Goal: Information Seeking & Learning: Learn about a topic

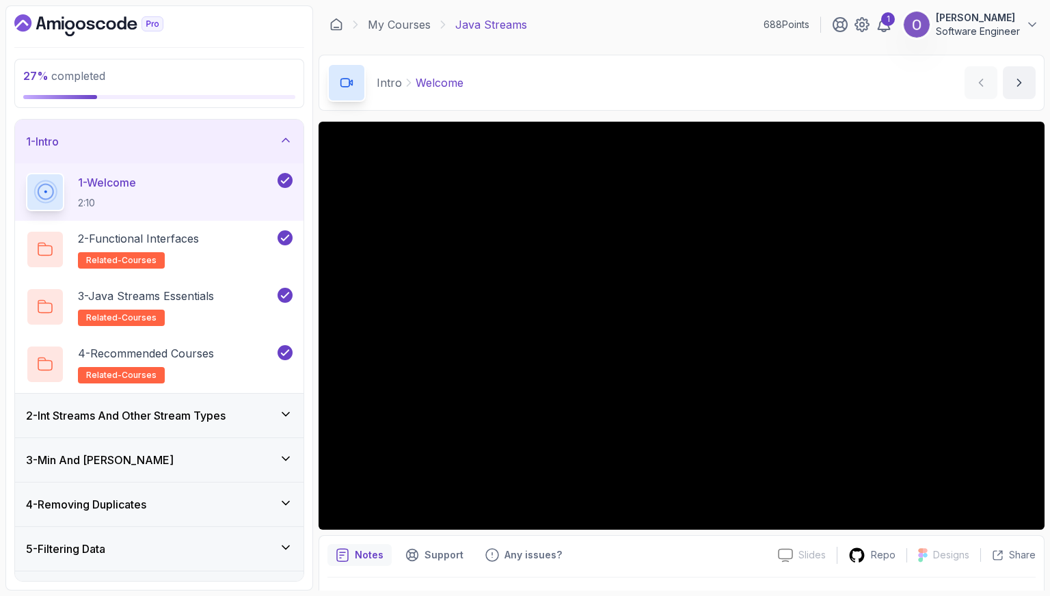
click at [170, 395] on h3 "2 - Int Streams And Other Stream Types" at bounding box center [126, 416] width 200 height 16
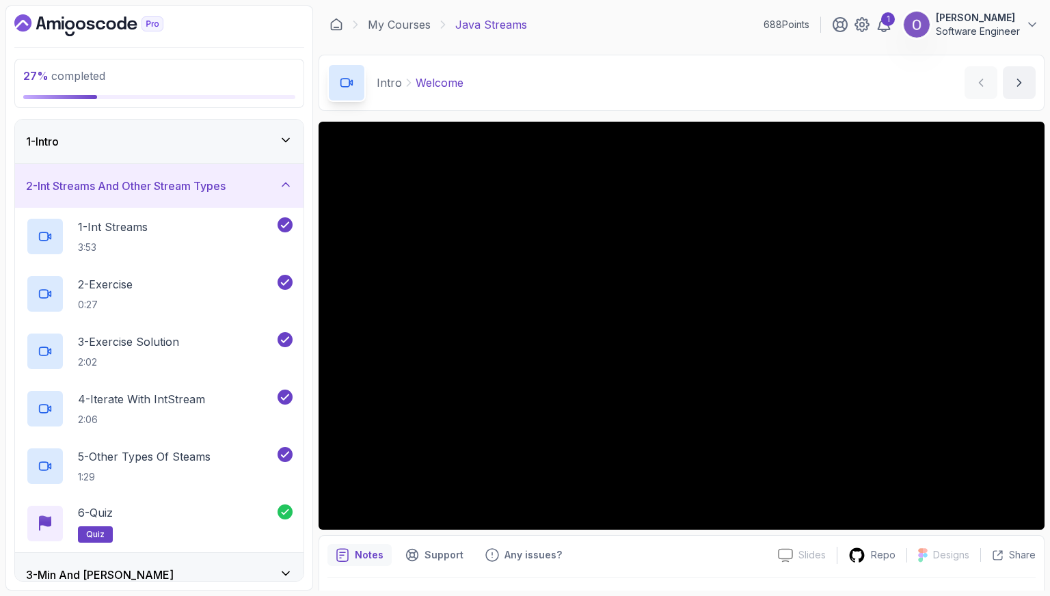
click at [200, 169] on div "2 - Int Streams And Other Stream Types" at bounding box center [159, 186] width 289 height 44
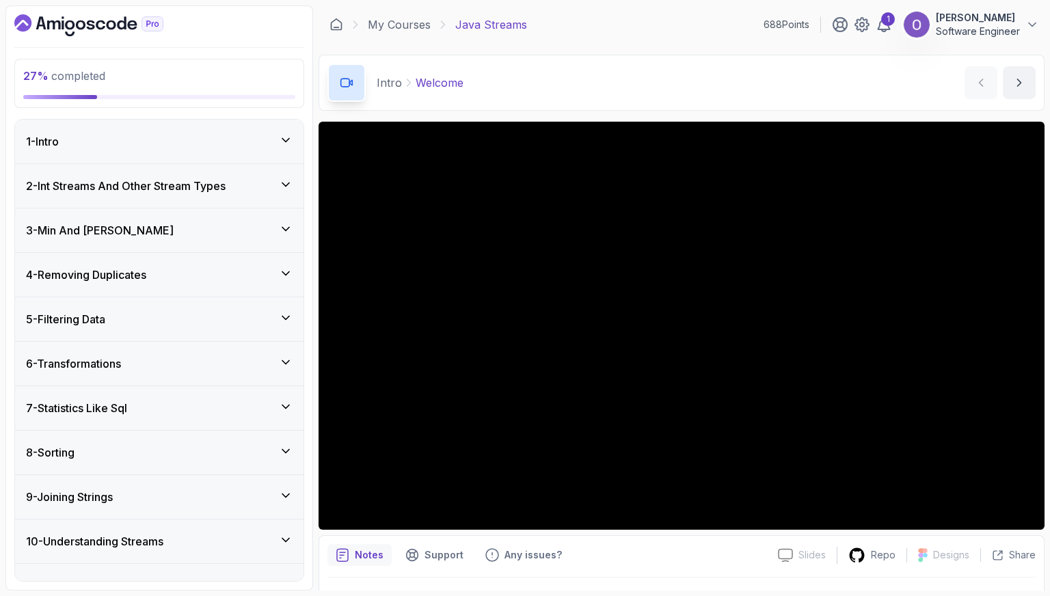
click at [186, 232] on div "3 - Min And [PERSON_NAME]" at bounding box center [159, 230] width 267 height 16
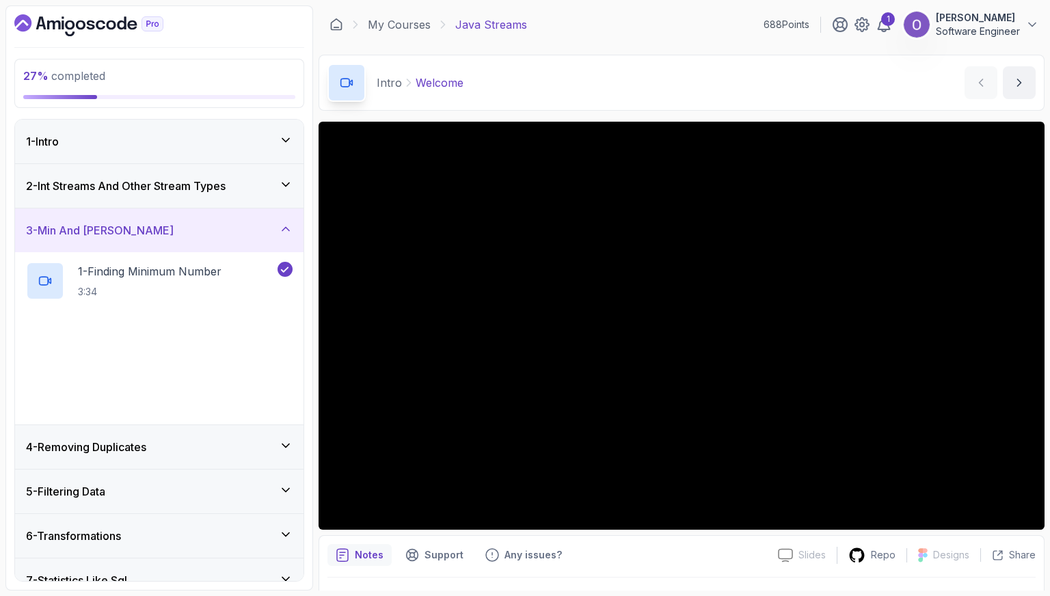
click at [186, 232] on div "3 - Min And [PERSON_NAME]" at bounding box center [159, 230] width 267 height 16
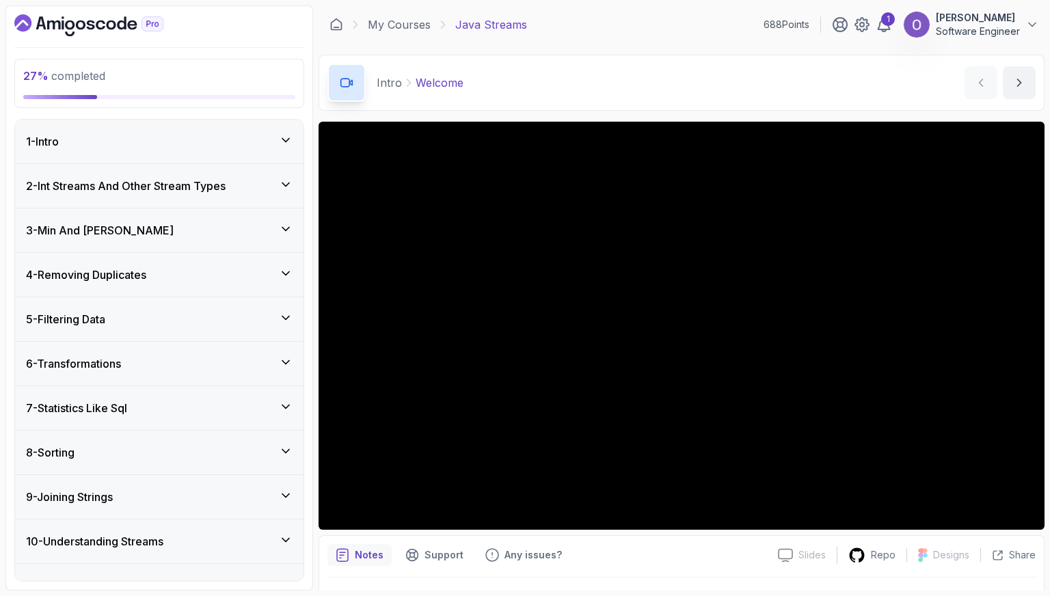
click at [174, 276] on div "4 - Removing Duplicates" at bounding box center [159, 275] width 267 height 16
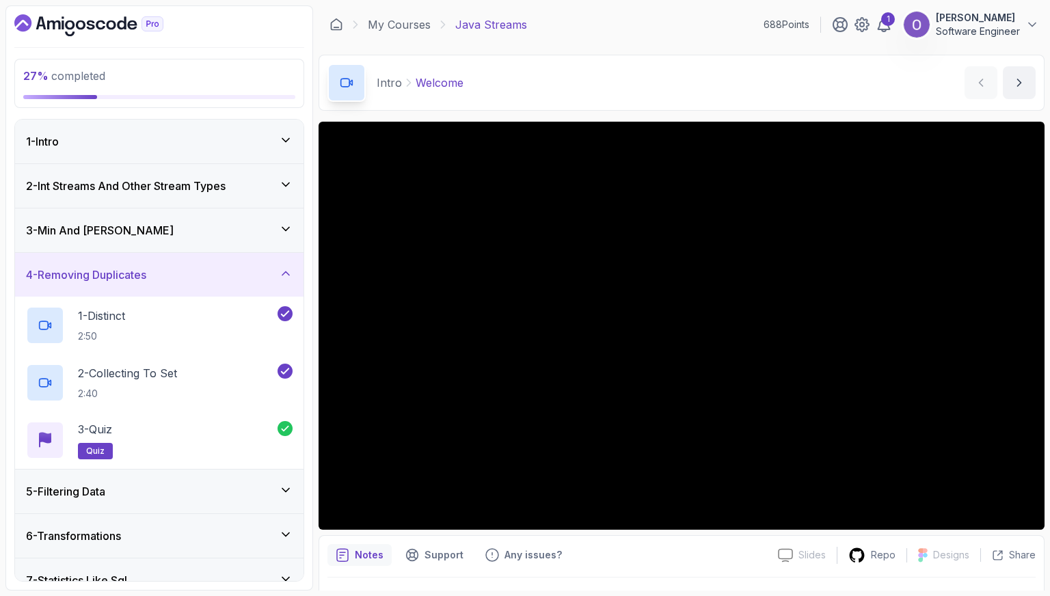
click at [174, 276] on div "4 - Removing Duplicates" at bounding box center [159, 275] width 267 height 16
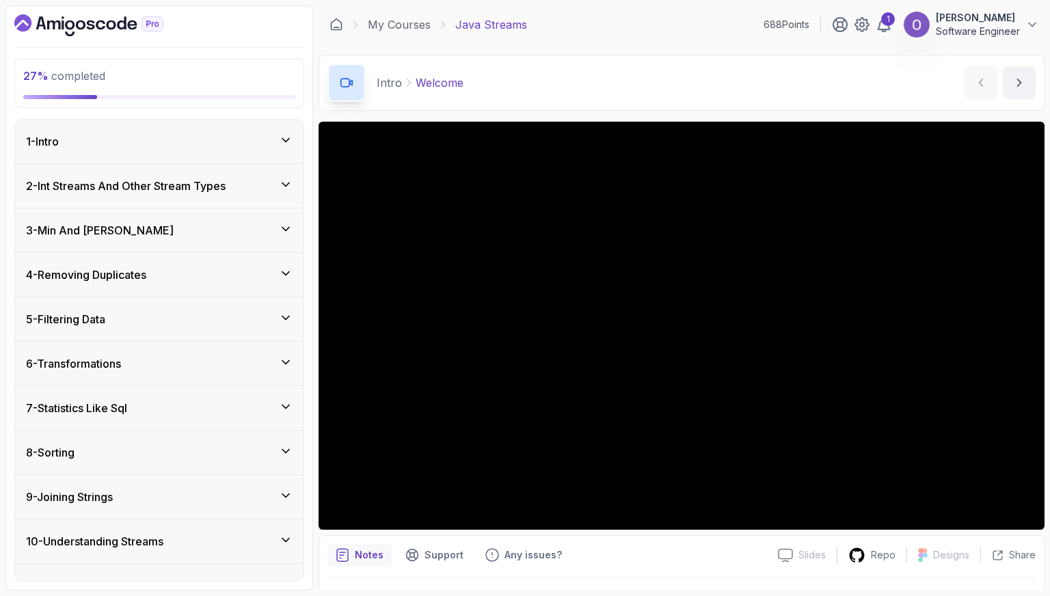
click at [163, 313] on div "5 - Filtering Data" at bounding box center [159, 319] width 267 height 16
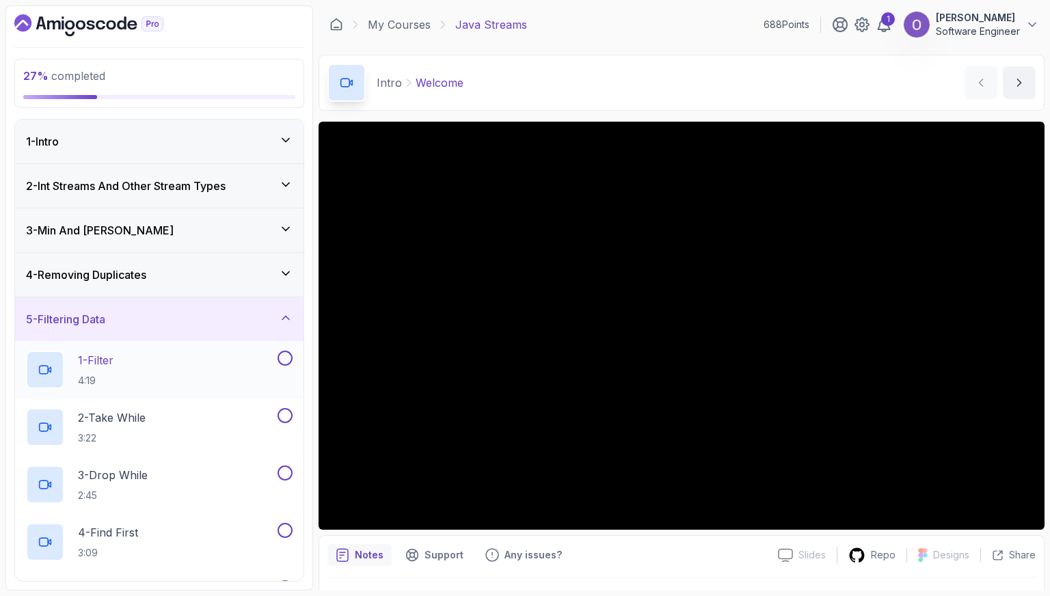
click at [165, 348] on div "1 - Filter 4:19" at bounding box center [159, 369] width 289 height 57
click at [281, 362] on button at bounding box center [285, 358] width 15 height 15
click at [230, 373] on div "1 - Filter 4:19" at bounding box center [150, 370] width 249 height 38
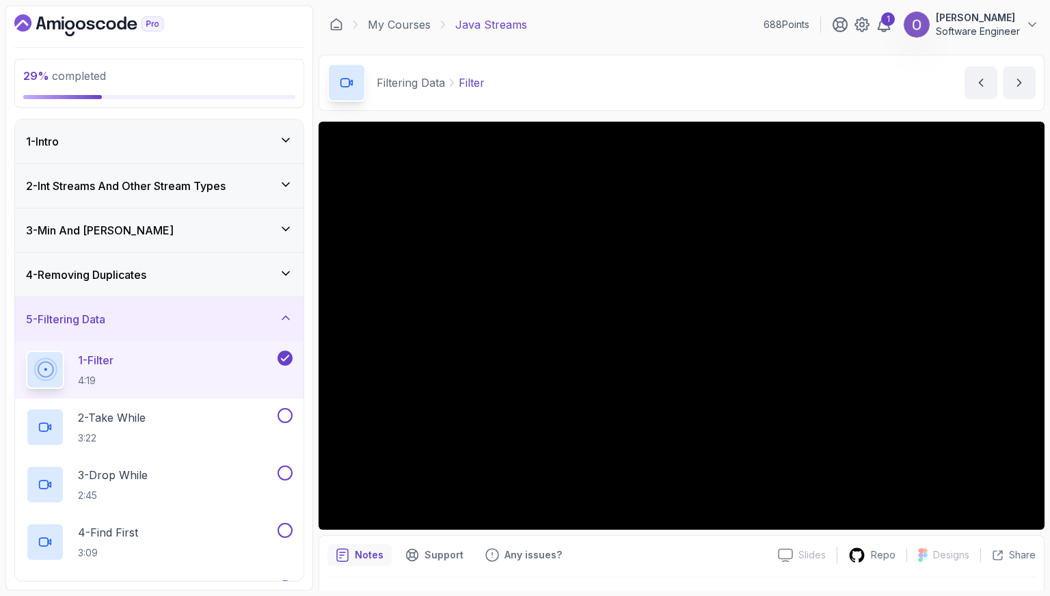
click at [637, 395] on div "Notes Support Any issues?" at bounding box center [548, 555] width 440 height 22
click at [666, 395] on div "Notes Support Any issues? Slides Slides not available Repo Designs Design not a…" at bounding box center [682, 580] width 726 height 90
click at [211, 395] on div "2 - Take While 3:22" at bounding box center [150, 427] width 249 height 38
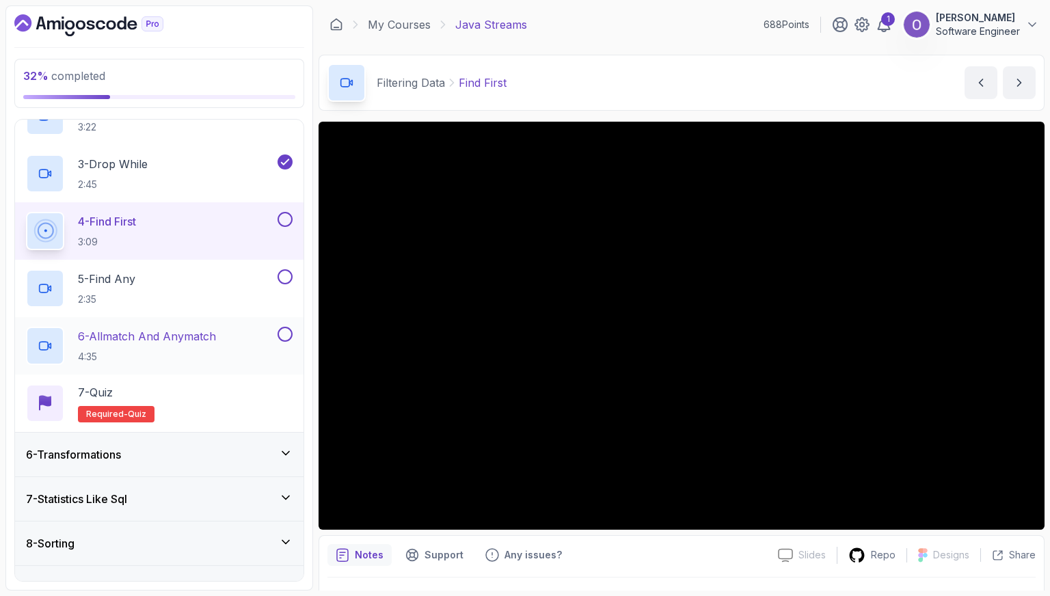
scroll to position [342, 0]
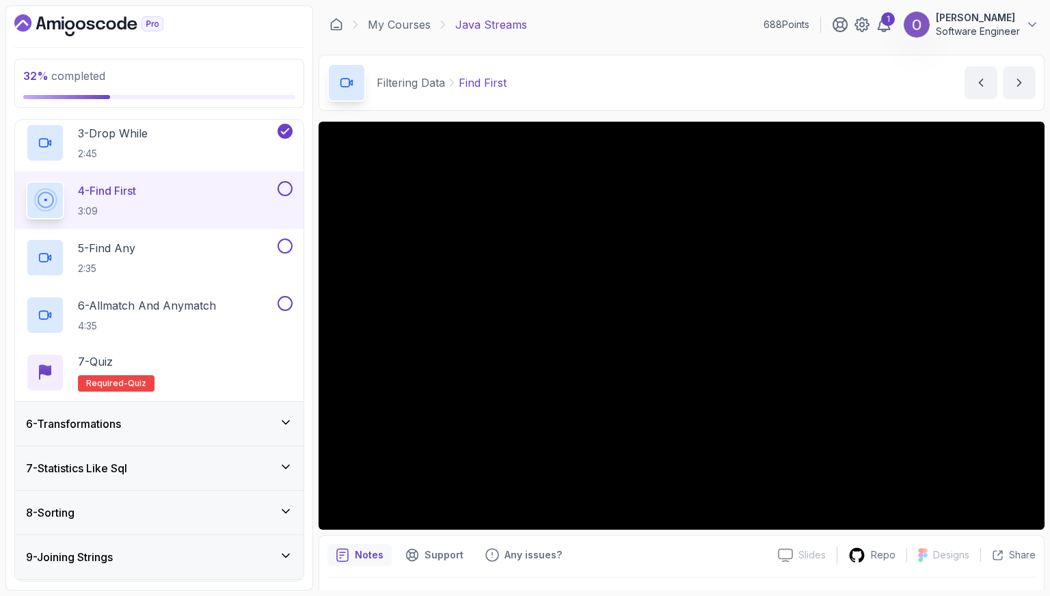
click at [282, 186] on button at bounding box center [285, 188] width 15 height 15
click at [259, 260] on div "5 - Find Any 2:35" at bounding box center [150, 258] width 249 height 38
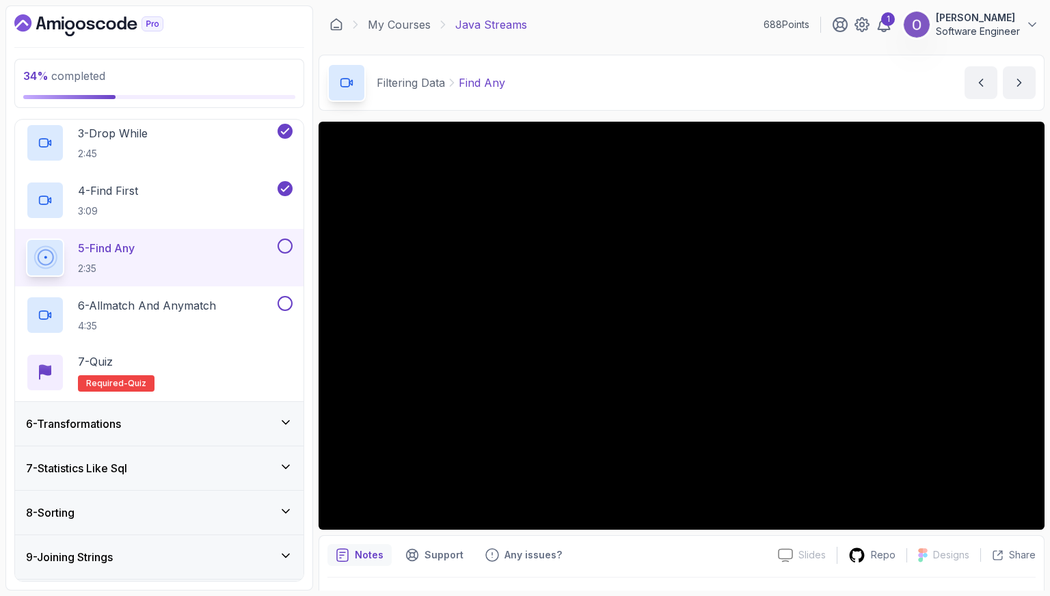
click at [280, 242] on button at bounding box center [285, 246] width 15 height 15
click at [247, 301] on div "6 - Allmatch And Anymatch 4:35" at bounding box center [150, 315] width 249 height 38
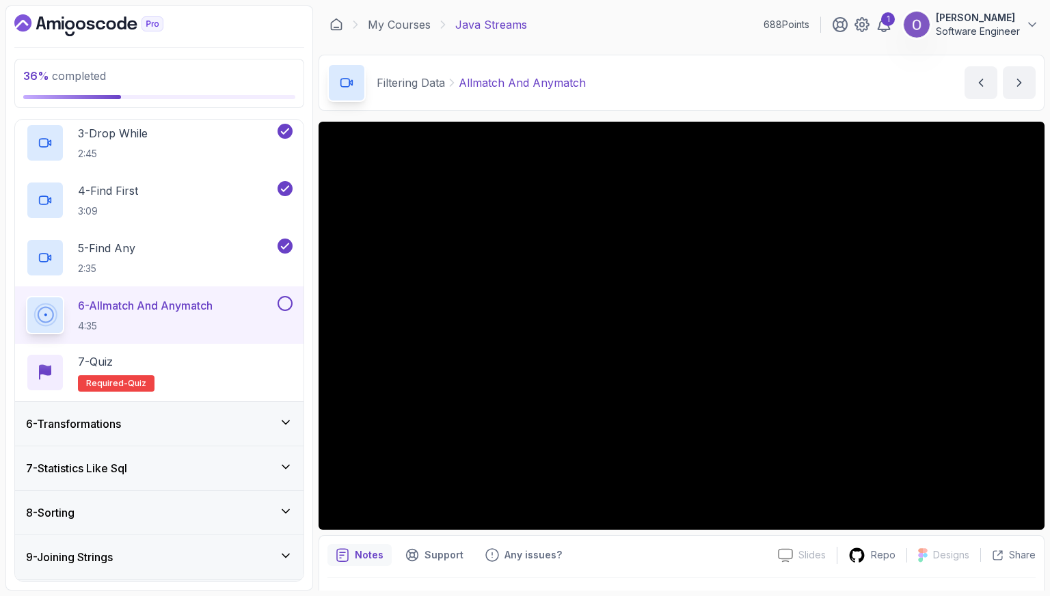
click at [283, 302] on button at bounding box center [285, 303] width 15 height 15
click at [249, 360] on div "7 - Quiz Required- quiz" at bounding box center [159, 373] width 267 height 38
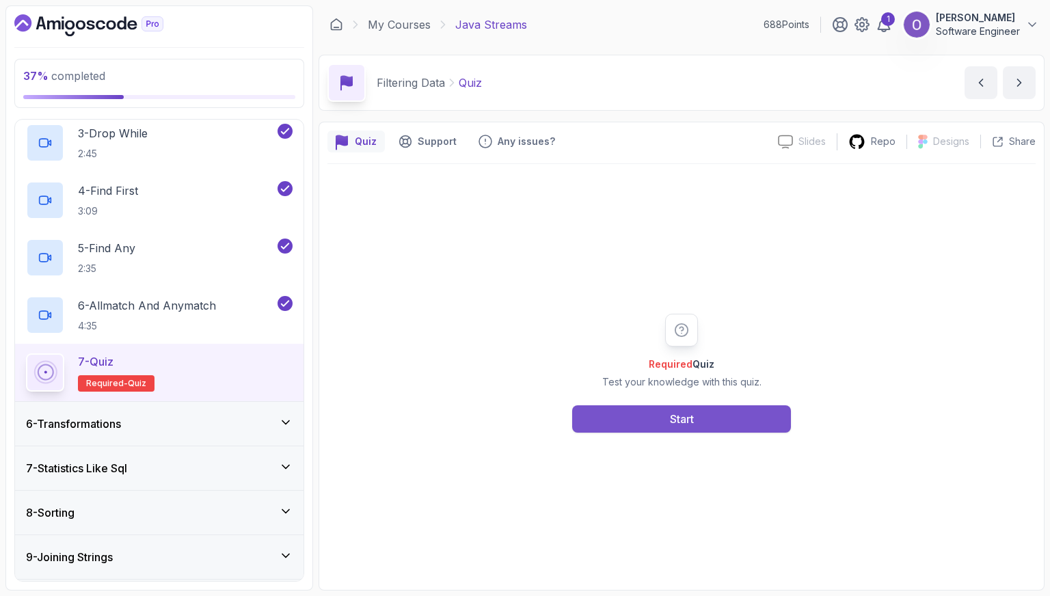
click at [652, 395] on button "Start" at bounding box center [681, 418] width 219 height 27
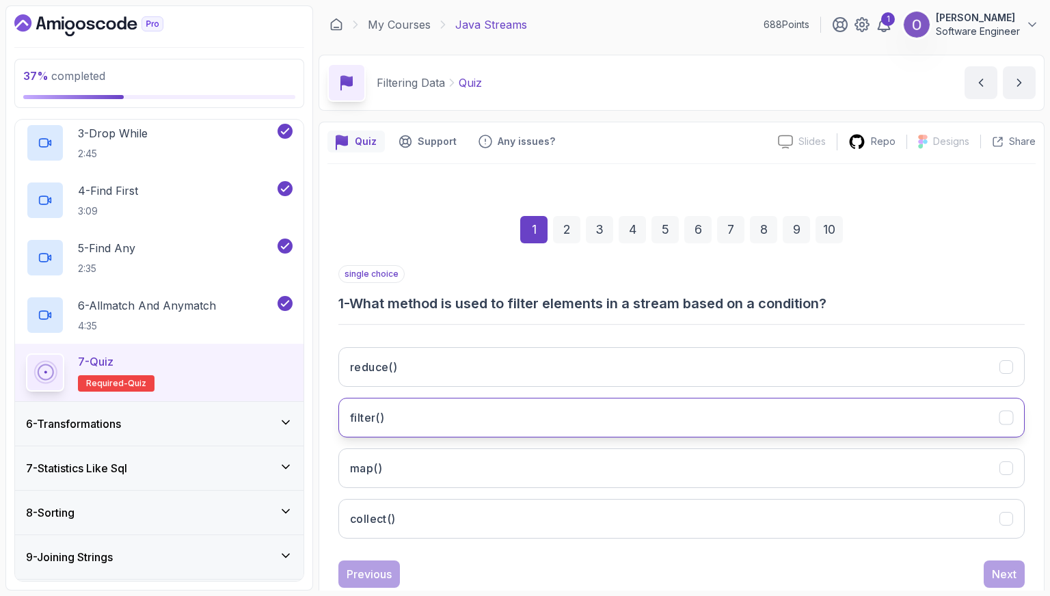
click at [443, 395] on button "filter()" at bounding box center [681, 418] width 686 height 40
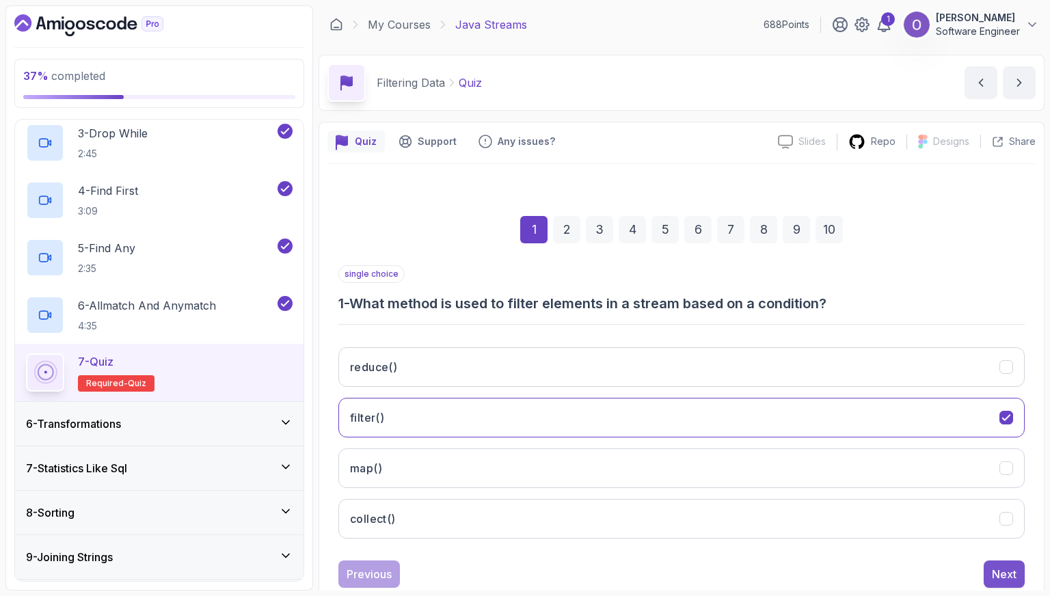
click at [858, 395] on div "Next" at bounding box center [1004, 574] width 25 height 16
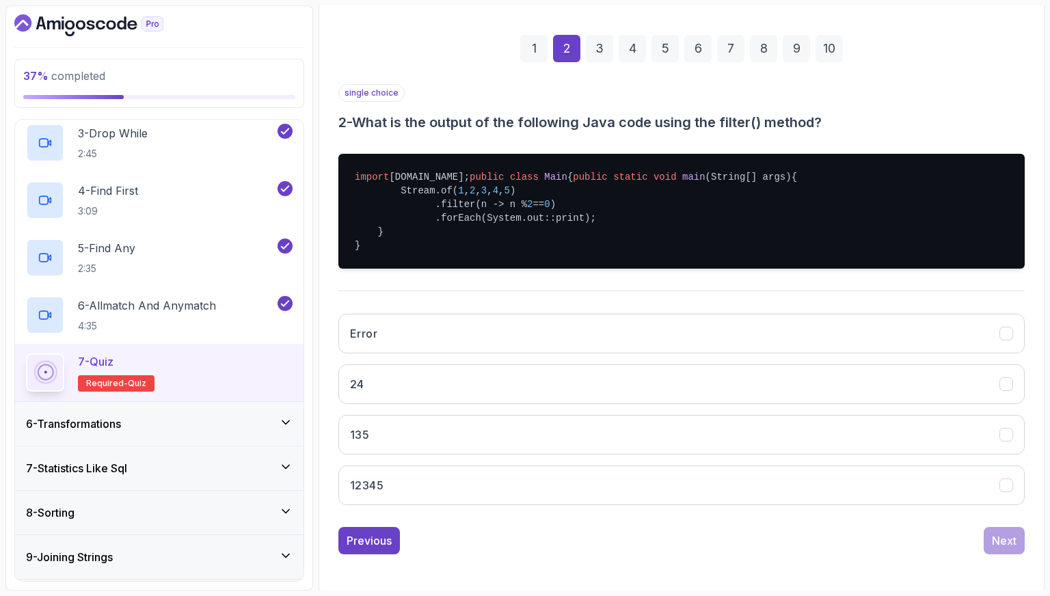
scroll to position [205, 0]
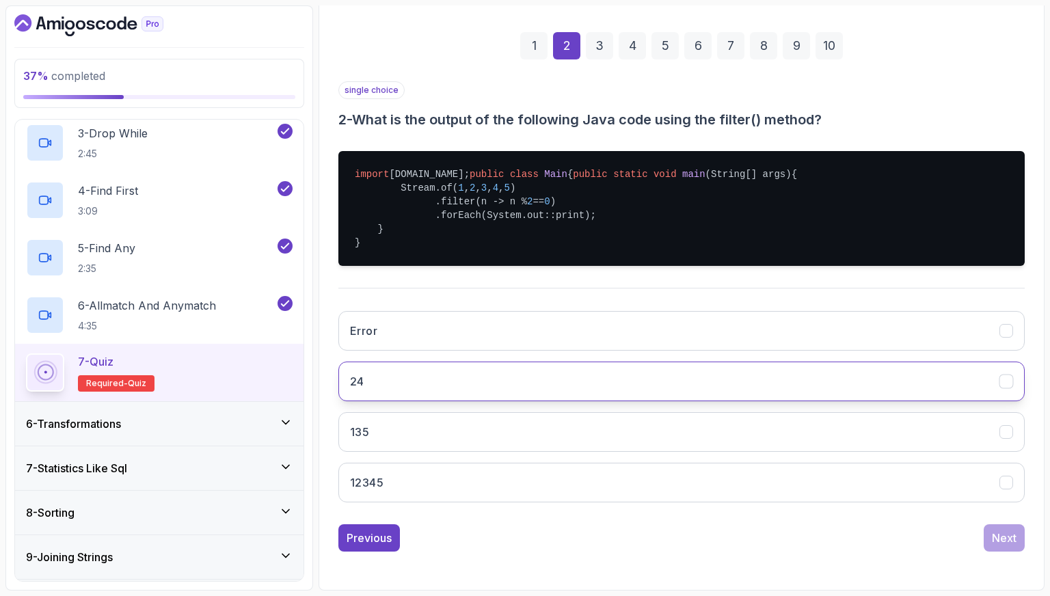
click at [494, 395] on button "24" at bounding box center [681, 382] width 686 height 40
click at [858, 395] on div "Next" at bounding box center [1004, 538] width 25 height 16
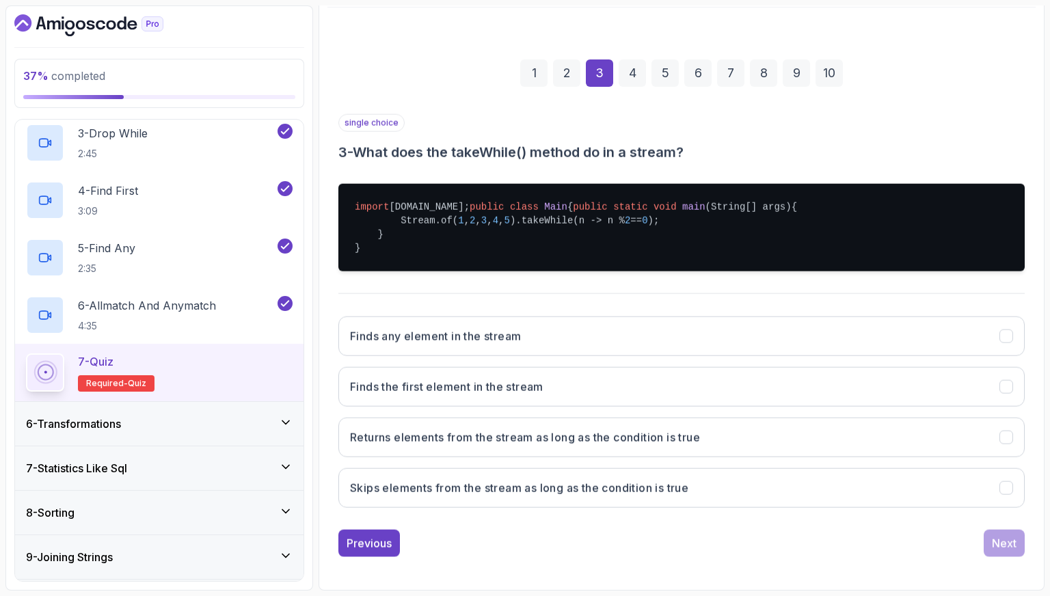
scroll to position [196, 0]
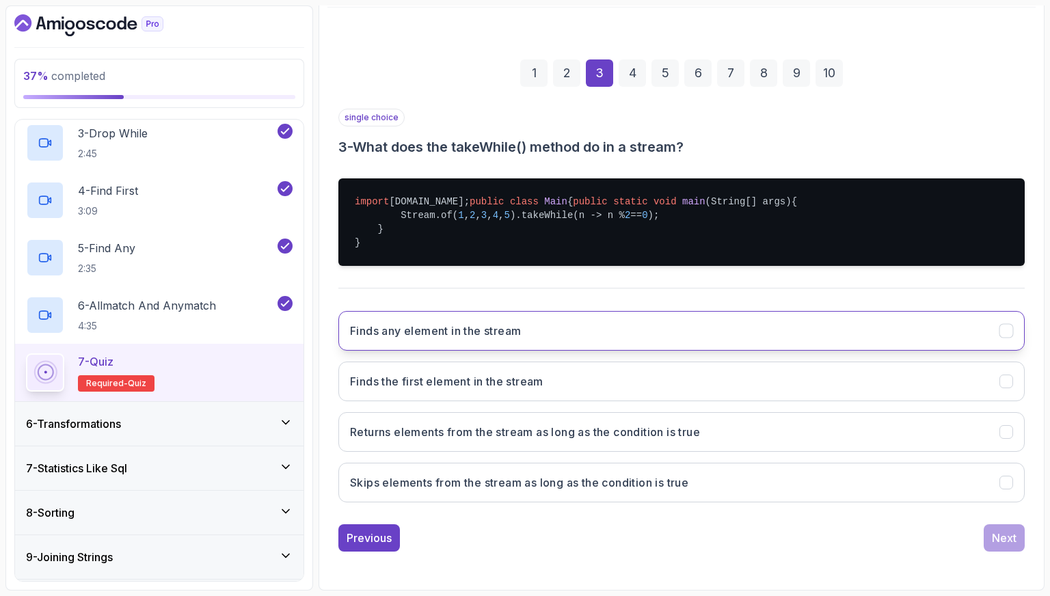
click at [517, 334] on h3 "Finds any element in the stream" at bounding box center [435, 331] width 171 height 16
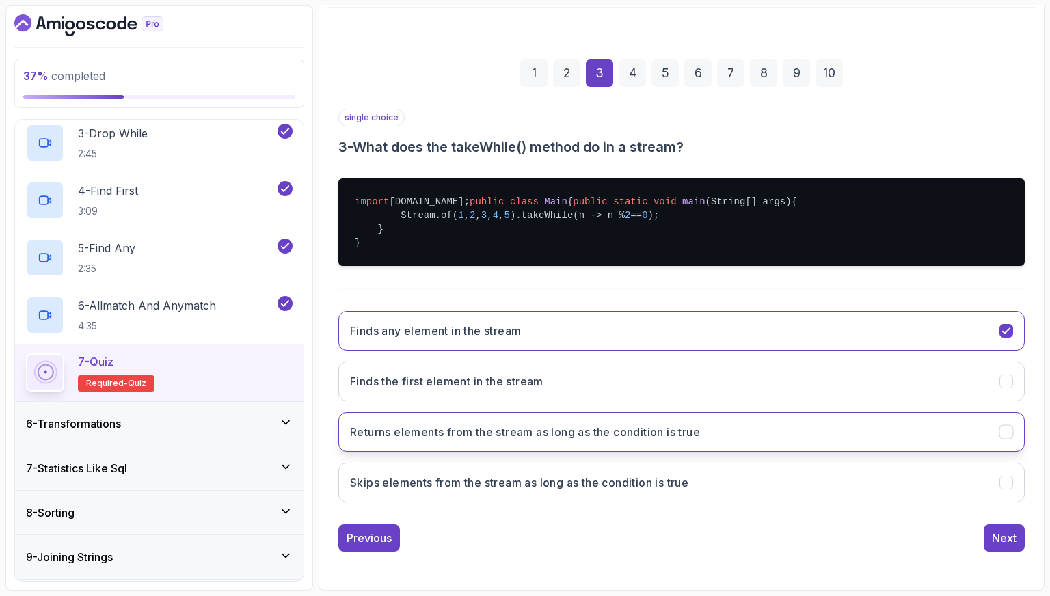
click at [585, 395] on h3 "Returns elements from the stream as long as the condition is true" at bounding box center [525, 432] width 350 height 16
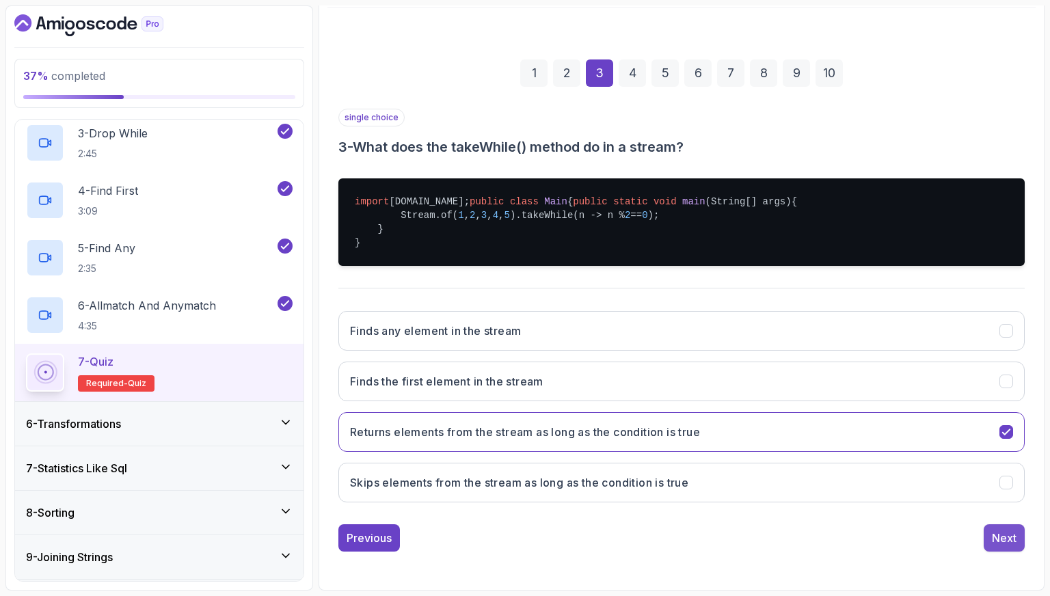
click at [858, 395] on div "Next" at bounding box center [1004, 538] width 25 height 16
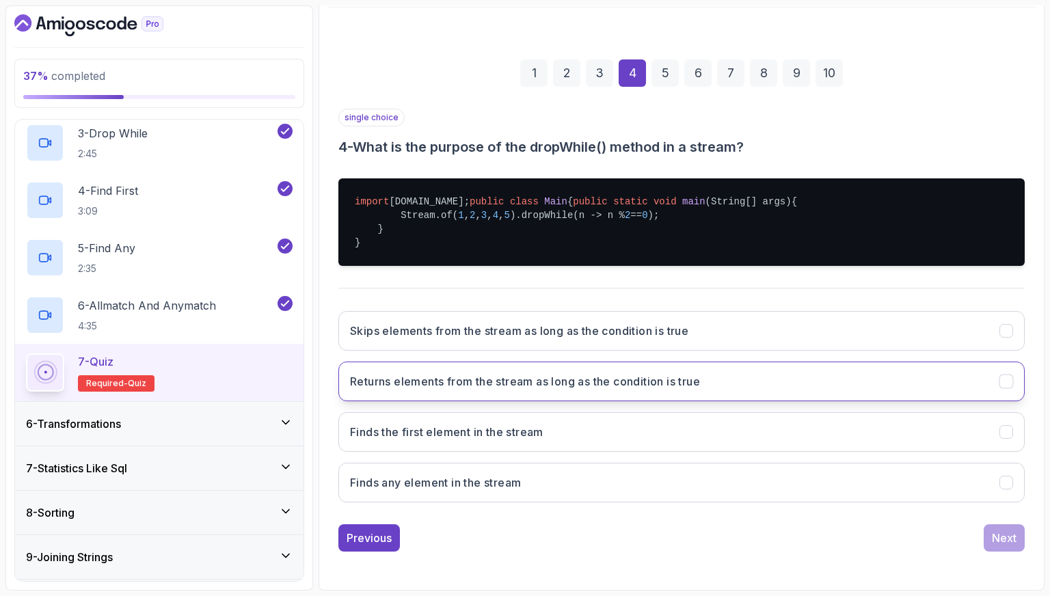
click at [725, 368] on button "Returns elements from the stream as long as the condition is true" at bounding box center [681, 382] width 686 height 40
click at [858, 395] on button "Next" at bounding box center [1004, 537] width 41 height 27
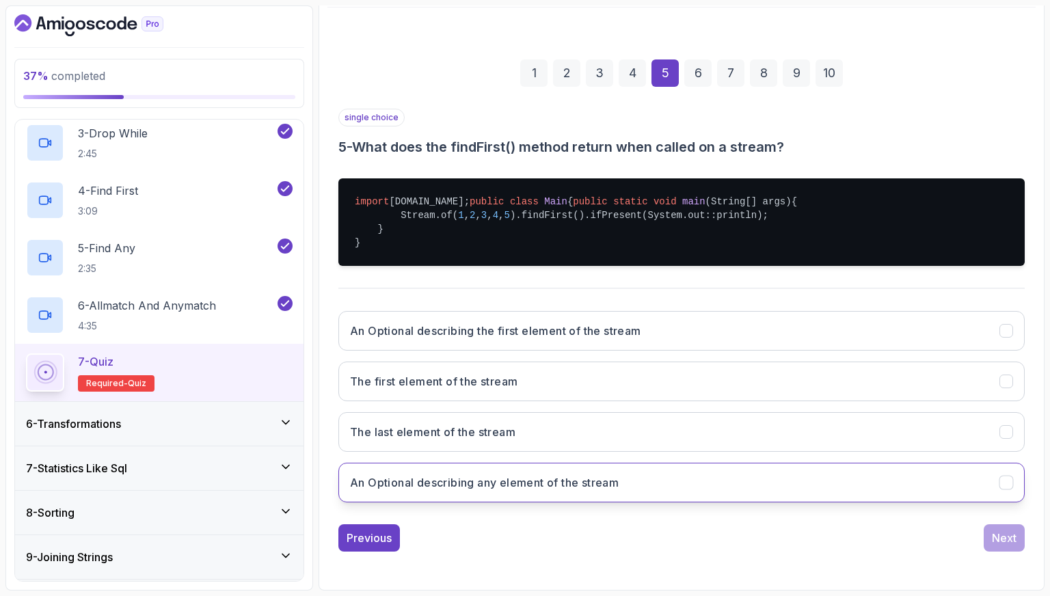
click at [738, 395] on button "An Optional describing any element of the stream" at bounding box center [681, 483] width 686 height 40
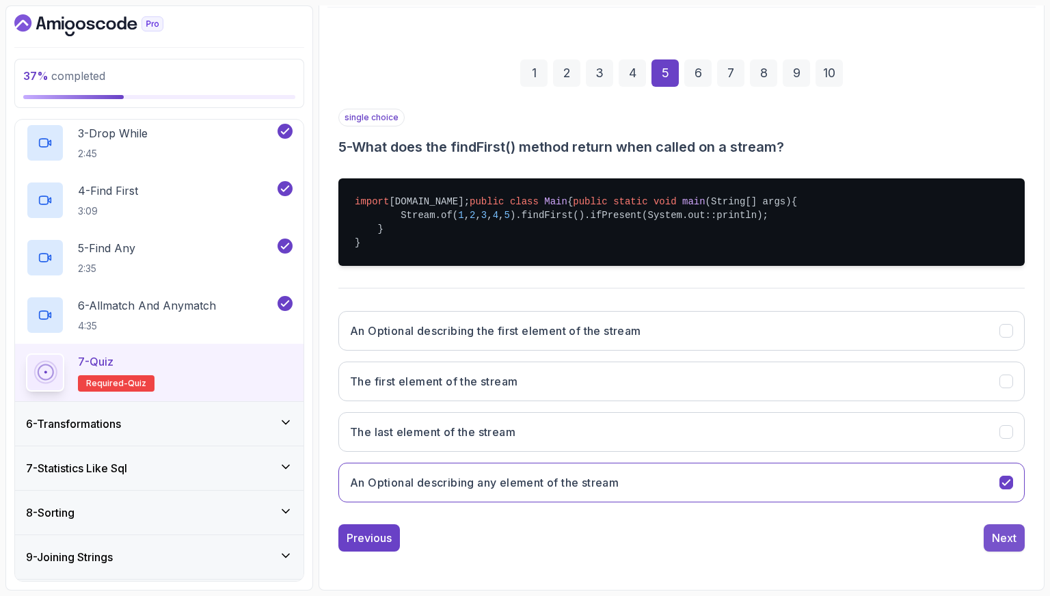
click at [858, 395] on div "Next" at bounding box center [1004, 538] width 25 height 16
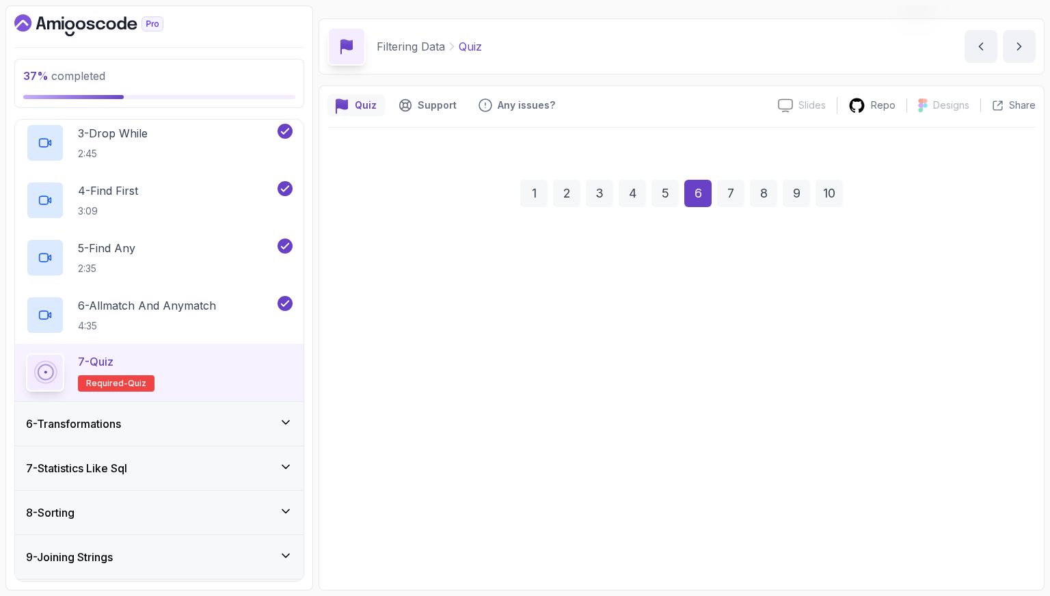
scroll to position [34, 0]
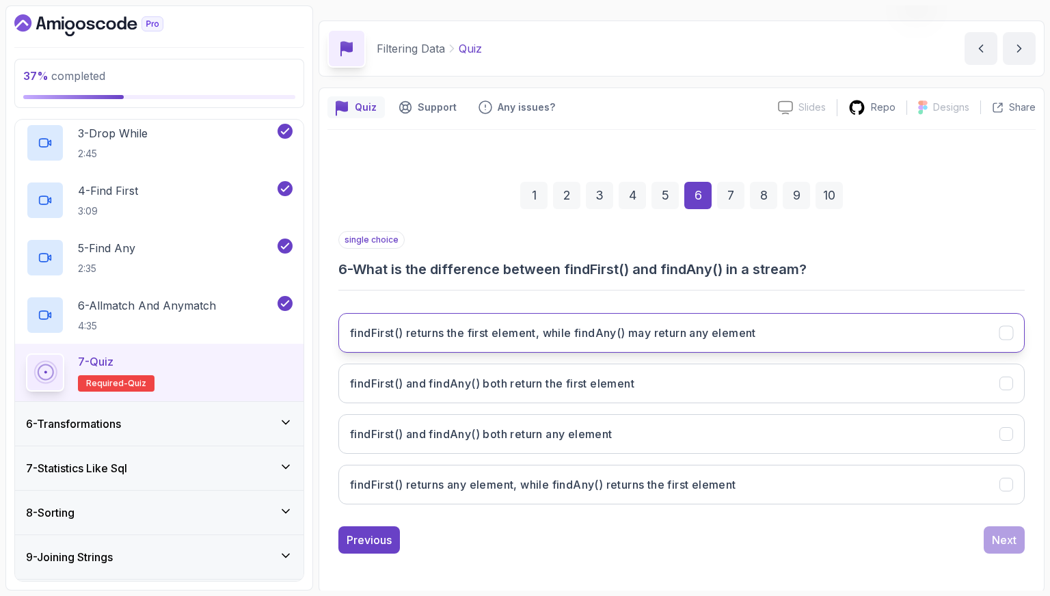
click at [643, 329] on h3 "findFirst() returns the first element, while findAny() may return any element" at bounding box center [553, 333] width 406 height 16
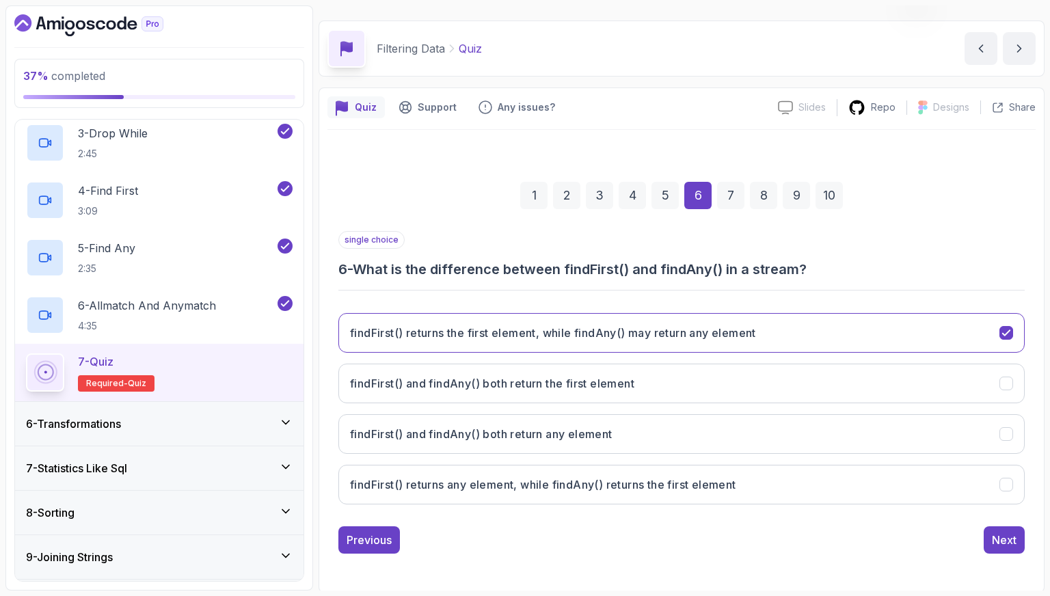
click at [858, 395] on div "Previous Next" at bounding box center [681, 539] width 686 height 27
click at [858, 395] on div "Next" at bounding box center [1004, 540] width 25 height 16
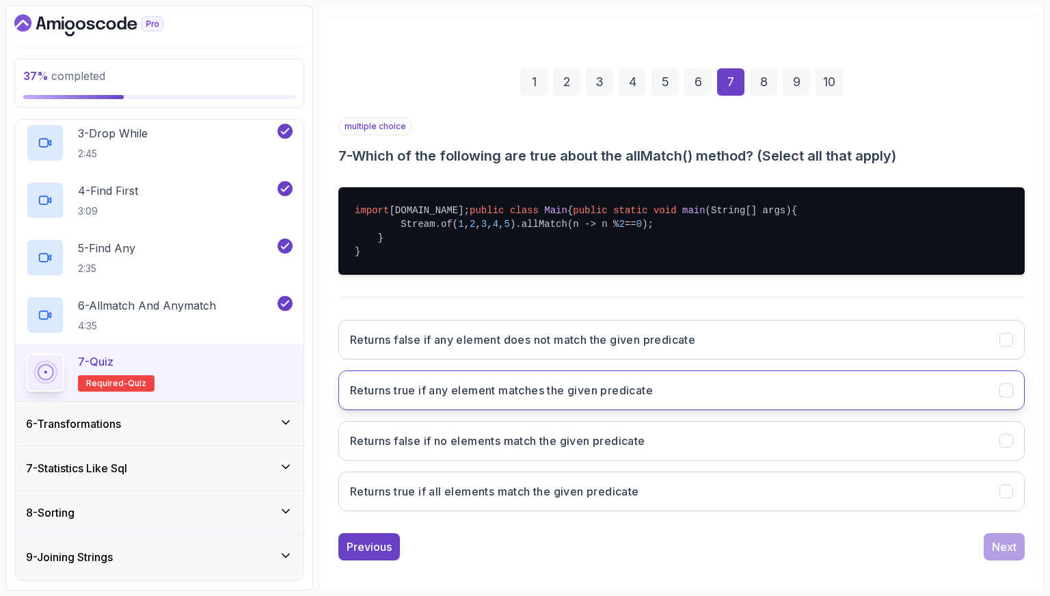
scroll to position [171, 0]
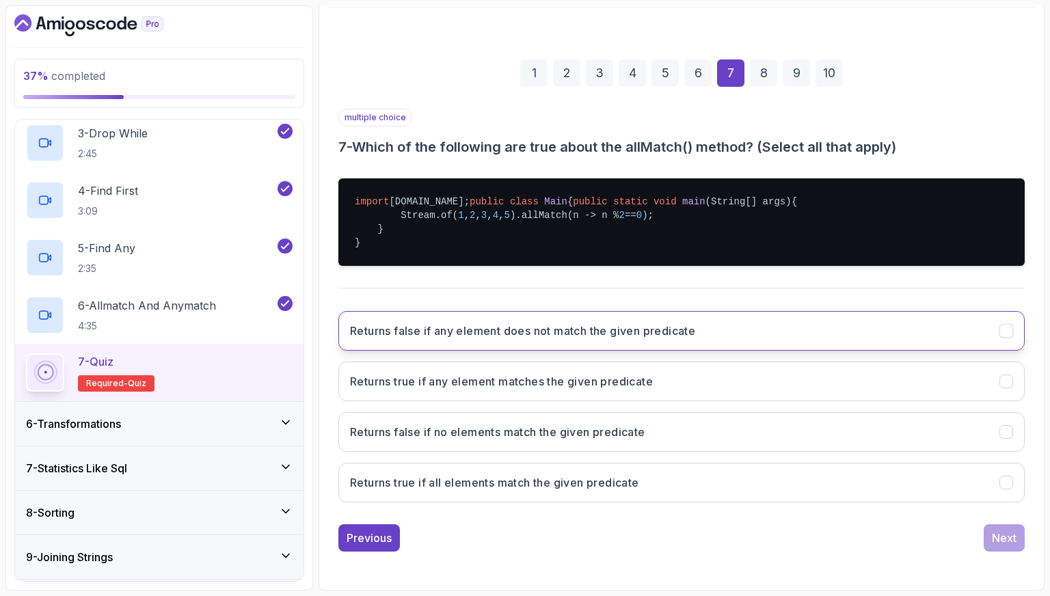
click at [673, 347] on button "Returns false if any element does not match the given predicate" at bounding box center [681, 331] width 686 height 40
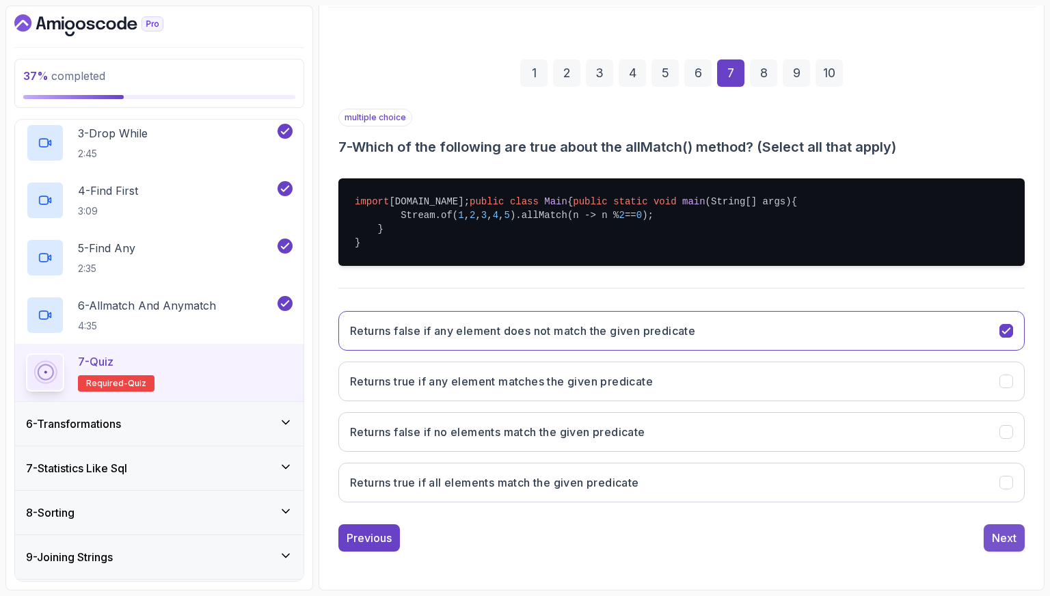
click at [858, 395] on div "Next" at bounding box center [1004, 538] width 25 height 16
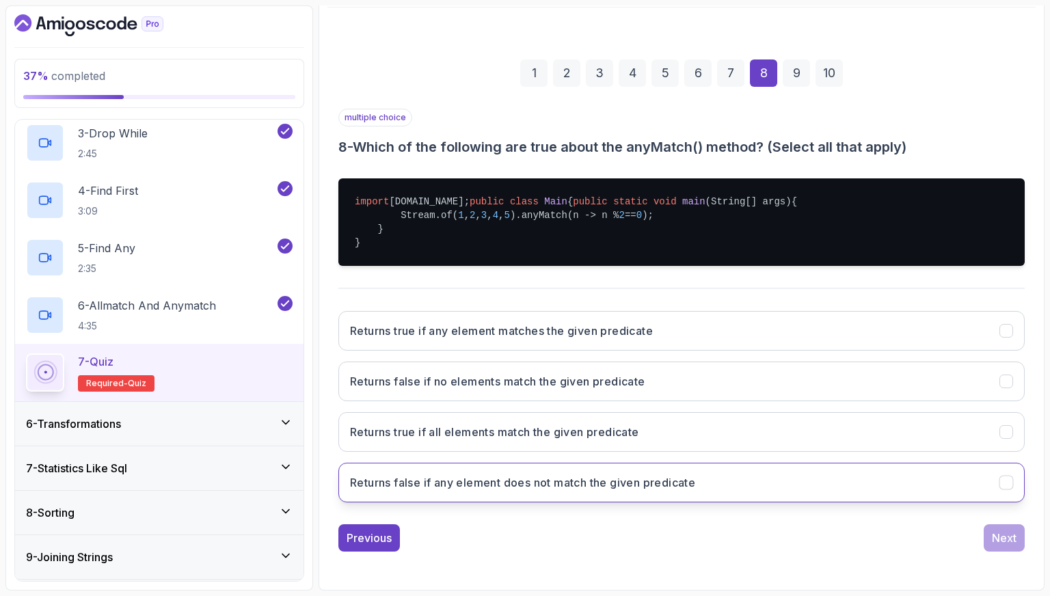
click at [648, 395] on h3 "Returns false if any element does not match the given predicate" at bounding box center [522, 483] width 345 height 16
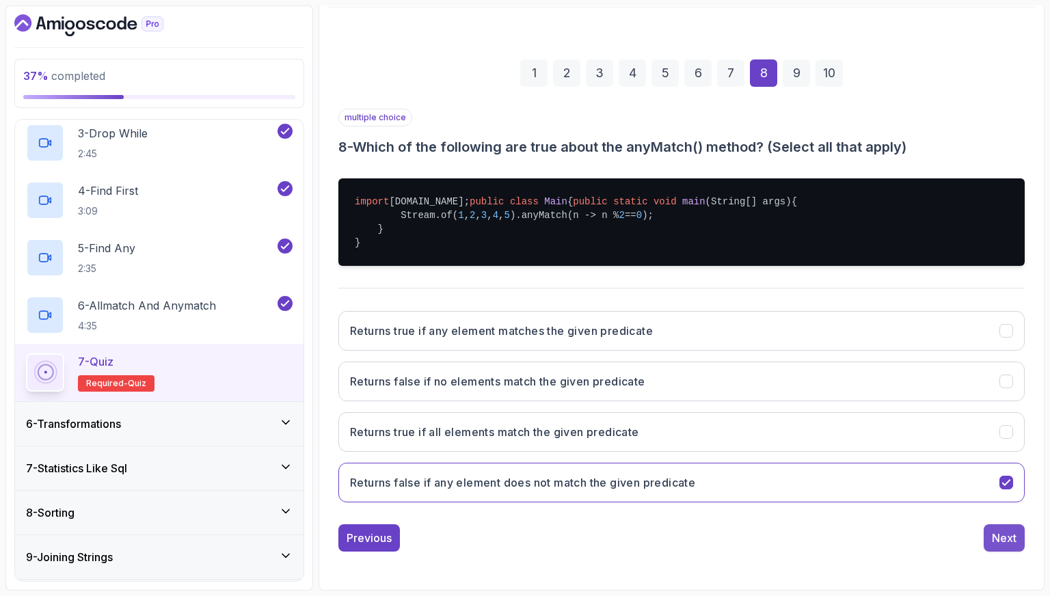
click at [858, 395] on div "Next" at bounding box center [1004, 538] width 25 height 16
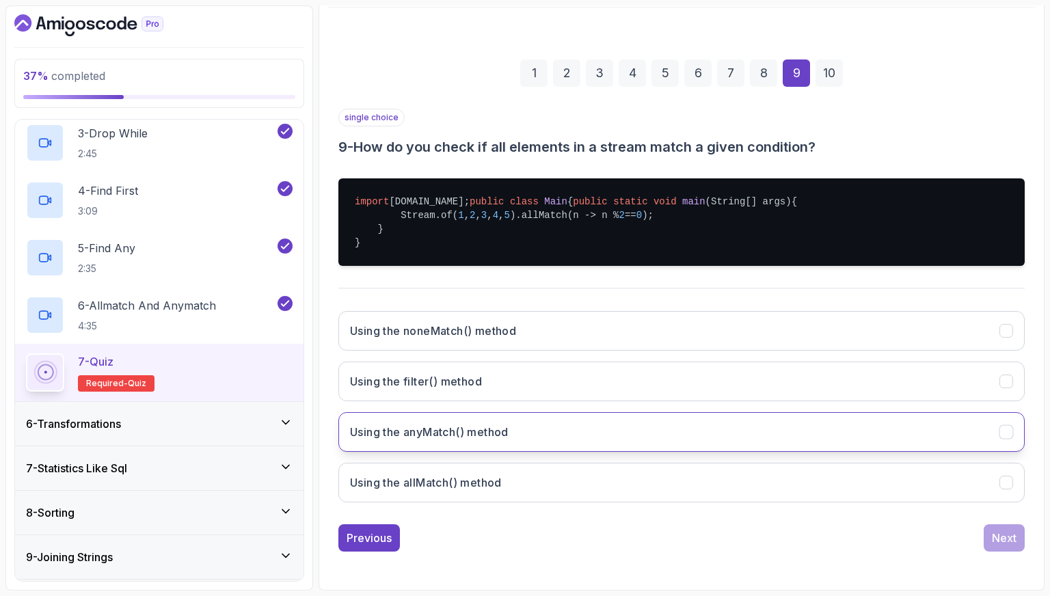
click at [716, 395] on button "Using the anyMatch() method" at bounding box center [681, 432] width 686 height 40
click at [858, 395] on button "Next" at bounding box center [1004, 537] width 41 height 27
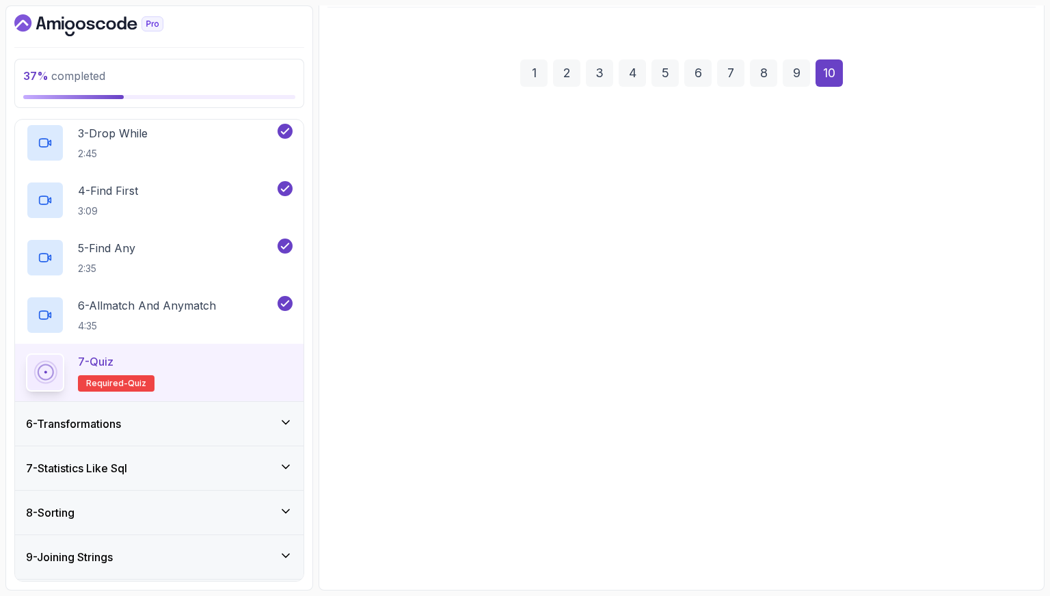
click at [675, 395] on button "Using the filter() method" at bounding box center [681, 382] width 686 height 40
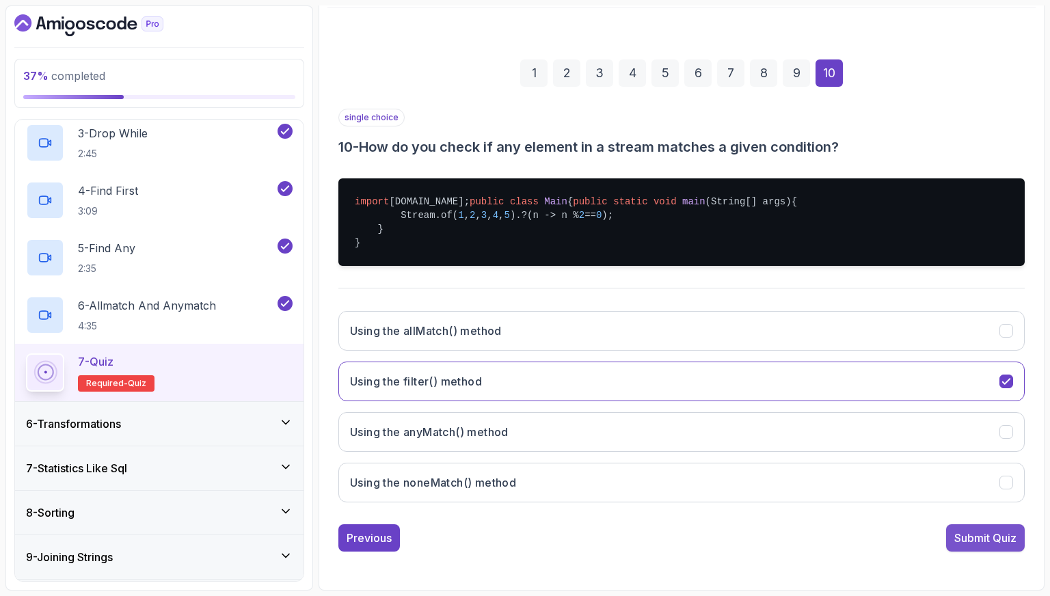
click at [858, 395] on div "Submit Quiz" at bounding box center [986, 538] width 62 height 16
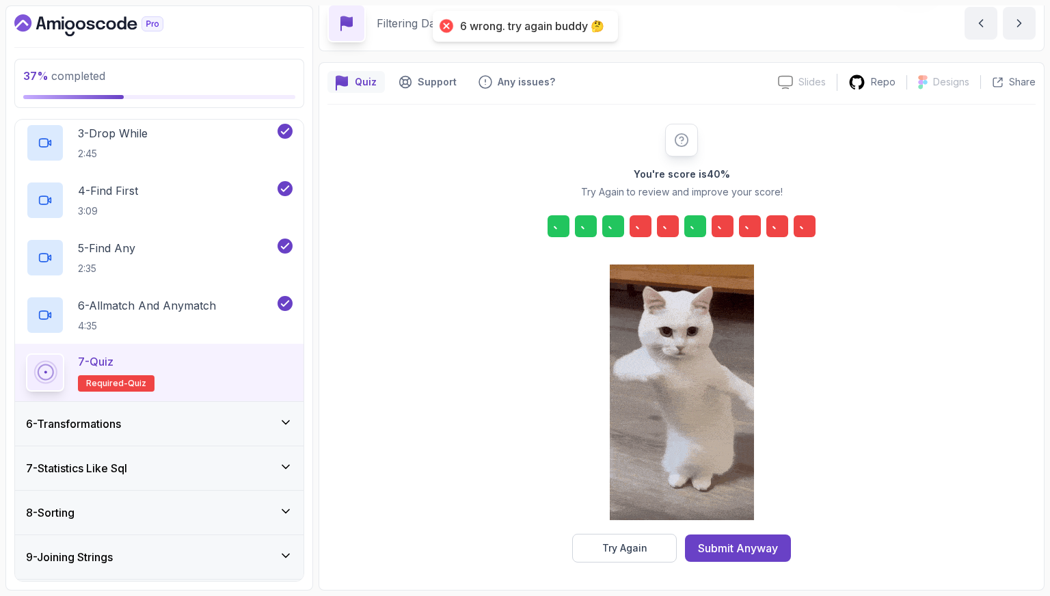
scroll to position [58, 0]
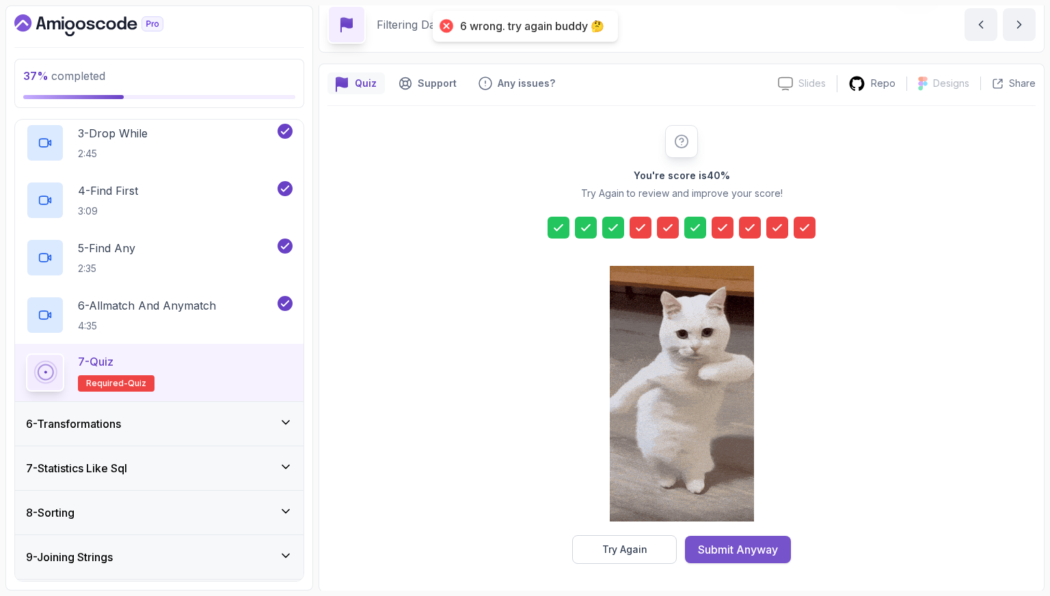
click at [775, 395] on div "Submit Anyway" at bounding box center [738, 550] width 80 height 16
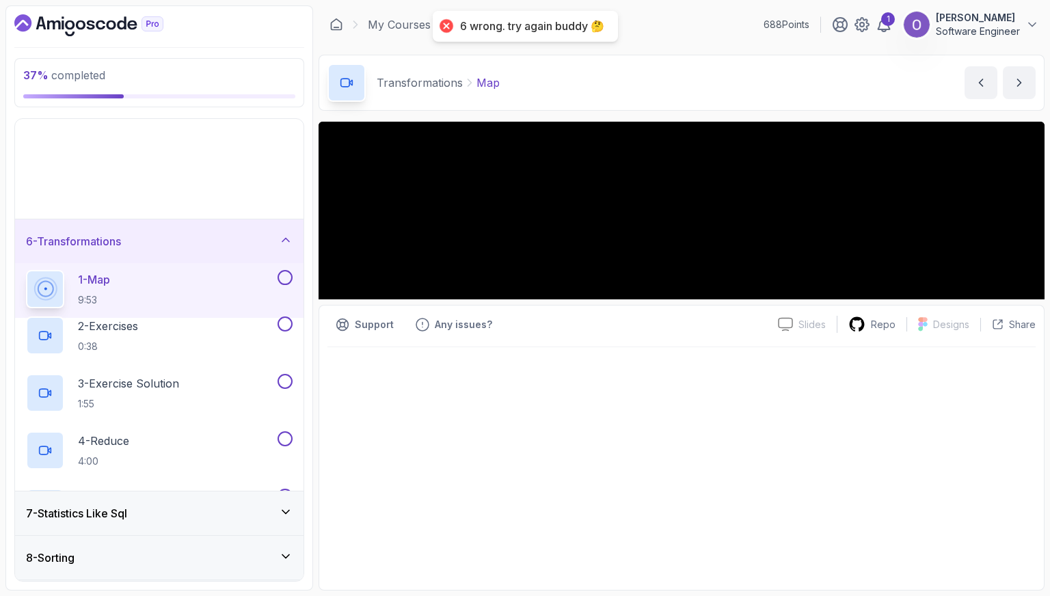
scroll to position [68, 0]
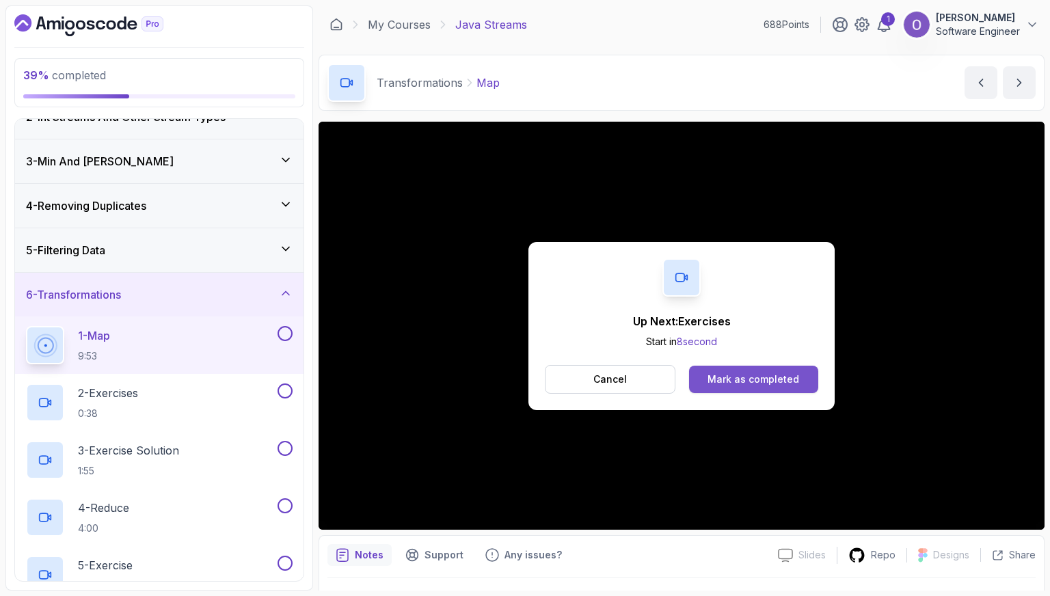
click at [767, 369] on button "Mark as completed" at bounding box center [753, 379] width 129 height 27
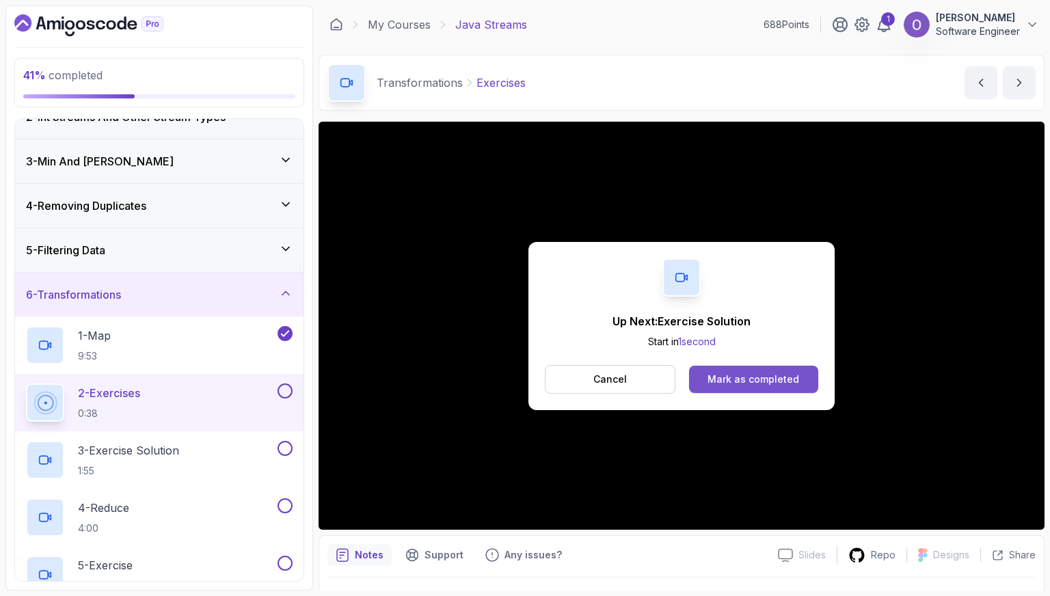
click at [763, 373] on div "Mark as completed" at bounding box center [754, 380] width 92 height 14
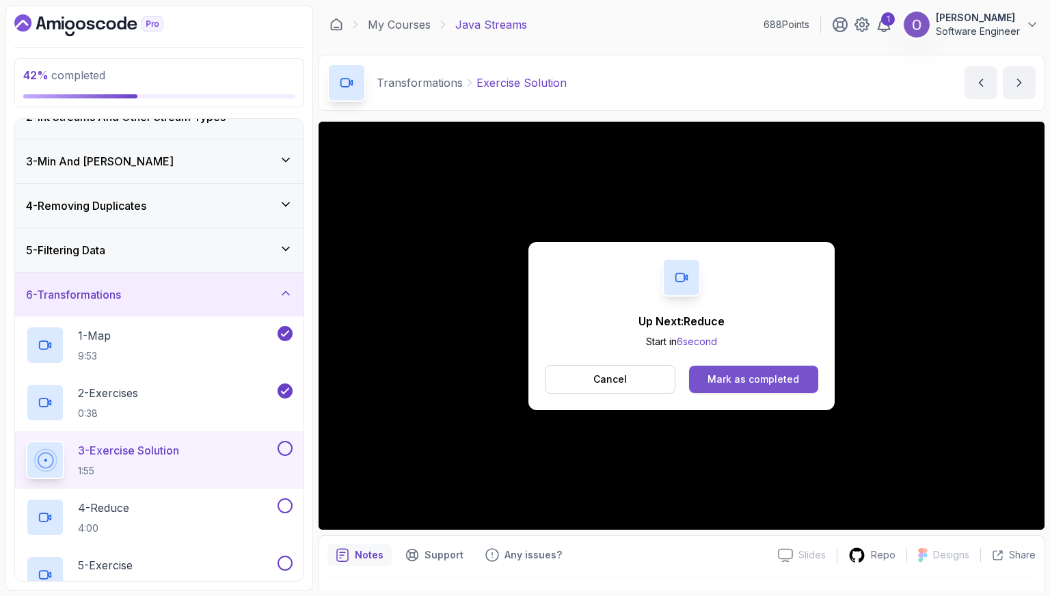
click at [763, 373] on div "Mark as completed" at bounding box center [754, 380] width 92 height 14
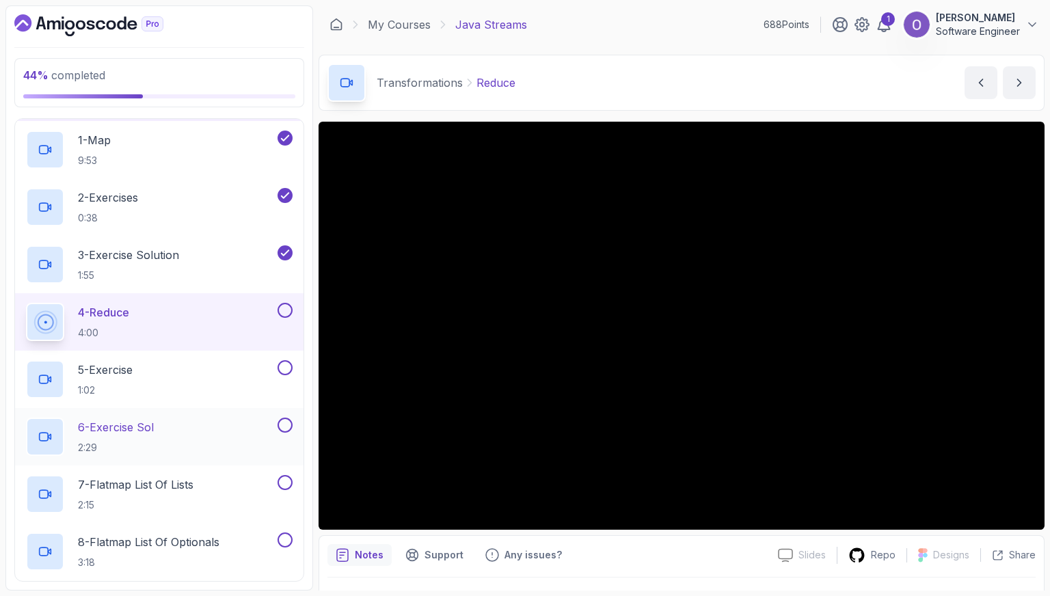
scroll to position [274, 0]
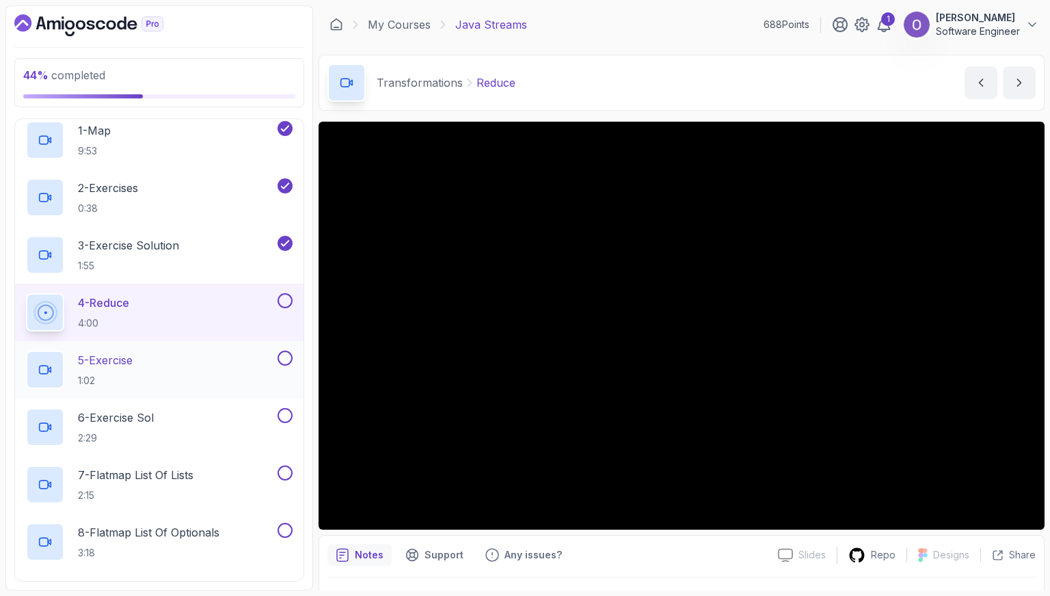
click at [234, 353] on div "5 - Exercise 1:02" at bounding box center [150, 370] width 249 height 38
